Goal: Find specific page/section: Find specific page/section

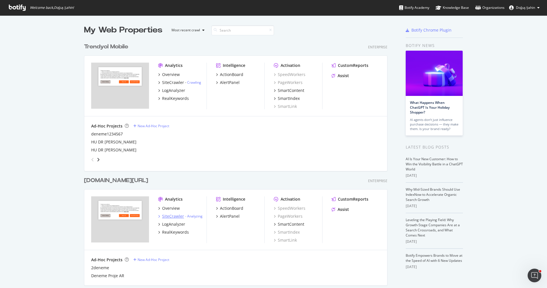
click at [182, 216] on div "SiteCrawler" at bounding box center [173, 217] width 22 height 6
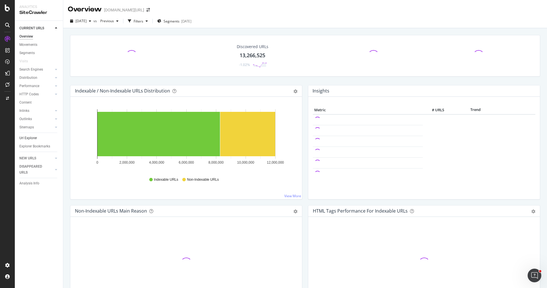
click at [39, 140] on link "Url Explorer" at bounding box center [39, 138] width 40 height 6
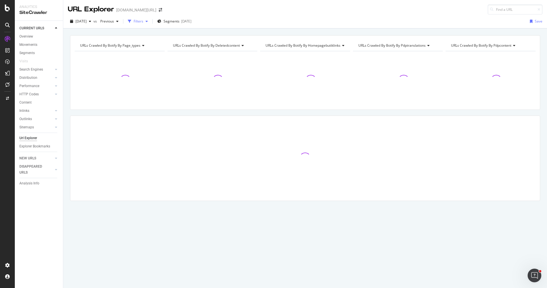
click at [147, 26] on button "Filters" at bounding box center [138, 21] width 25 height 9
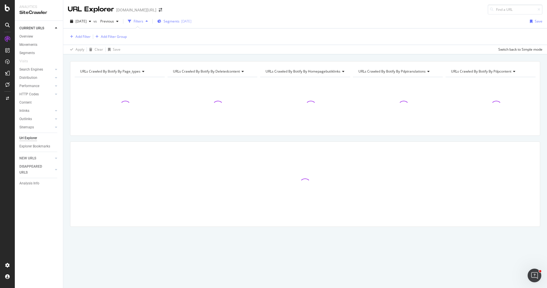
click at [173, 24] on div "Segments [DATE]" at bounding box center [174, 21] width 34 height 9
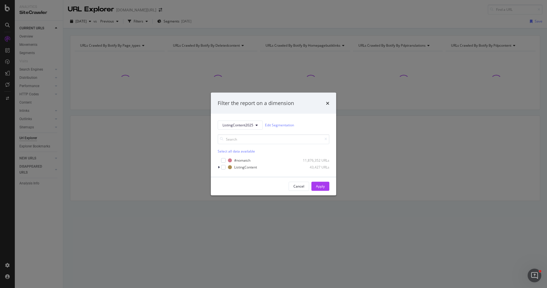
click at [229, 130] on div "Select all data available #nomatch 11,876,352 URLs ListingContent 43,427 URLs" at bounding box center [274, 150] width 112 height 40
click at [232, 127] on span "ListingContent2025" at bounding box center [238, 125] width 31 height 5
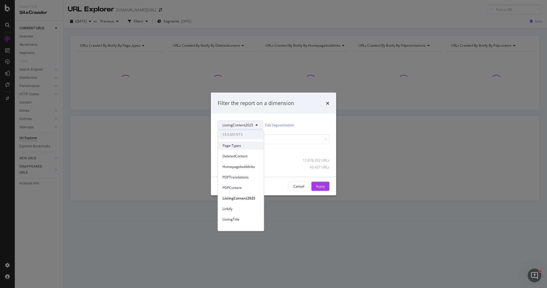
click at [235, 145] on span "Page-Types" at bounding box center [241, 145] width 37 height 5
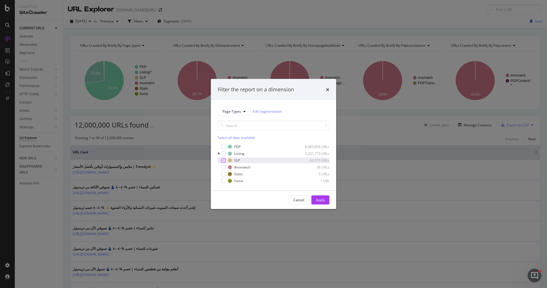
click at [223, 161] on div "modal" at bounding box center [223, 160] width 5 height 5
click at [323, 200] on div "Apply" at bounding box center [320, 200] width 9 height 5
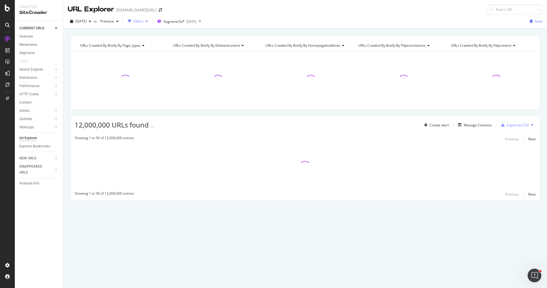
click at [149, 24] on div "Filters" at bounding box center [138, 21] width 25 height 9
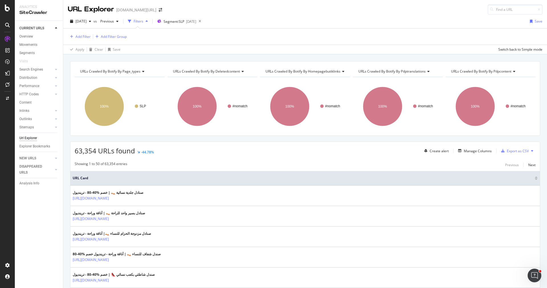
scroll to position [193, 0]
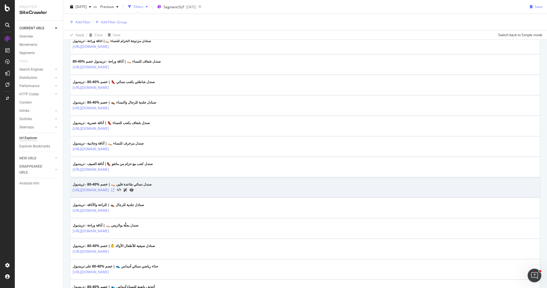
click at [115, 189] on icon at bounding box center [112, 190] width 3 height 3
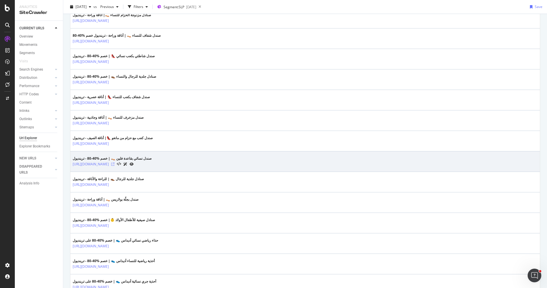
scroll to position [167, 0]
